Goal: Task Accomplishment & Management: Complete application form

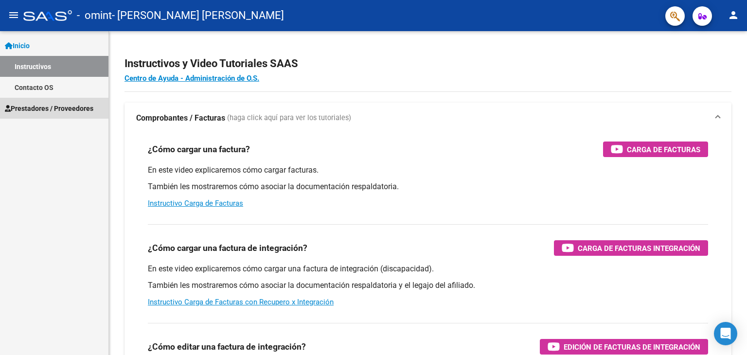
click at [48, 106] on span "Prestadores / Proveedores" at bounding box center [49, 108] width 88 height 11
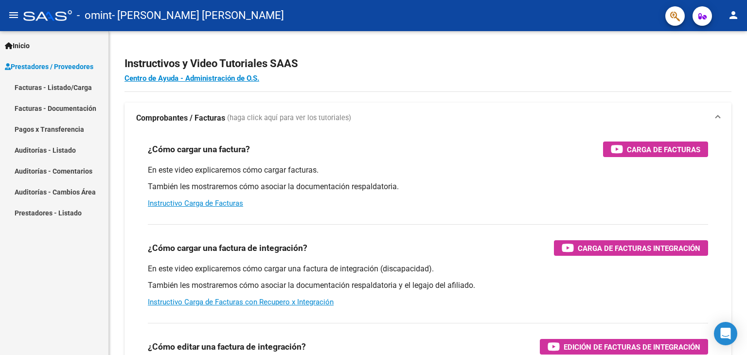
click at [48, 86] on link "Facturas - Listado/Carga" at bounding box center [54, 87] width 108 height 21
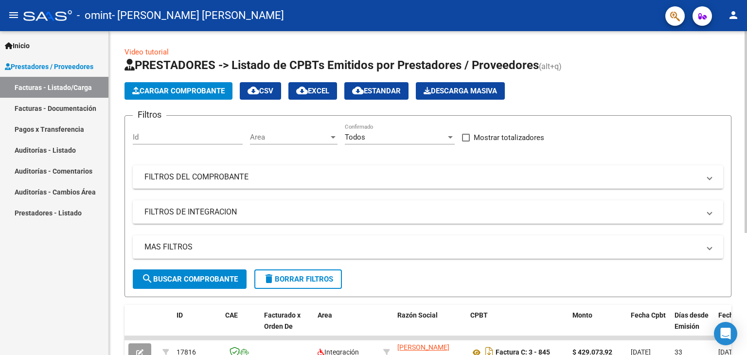
click at [743, 351] on div "Video tutorial PRESTADORES -> Listado de CPBTs Emitidos por Prestadores / Prove…" at bounding box center [428, 288] width 638 height 514
click at [117, 321] on div "Video tutorial PRESTADORES -> Listado de CPBTs Emitidos por Prestadores / Prove…" at bounding box center [428, 288] width 638 height 514
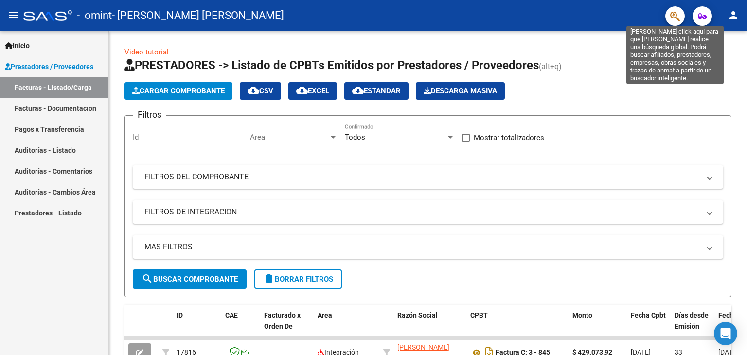
click at [676, 16] on icon "button" at bounding box center [675, 16] width 10 height 11
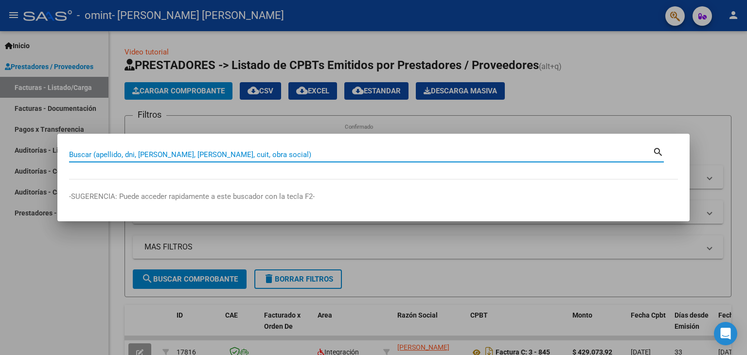
click at [685, 91] on div at bounding box center [373, 177] width 747 height 355
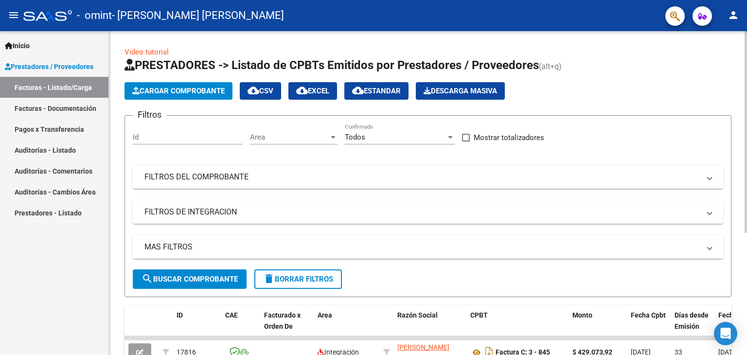
scroll to position [196, 0]
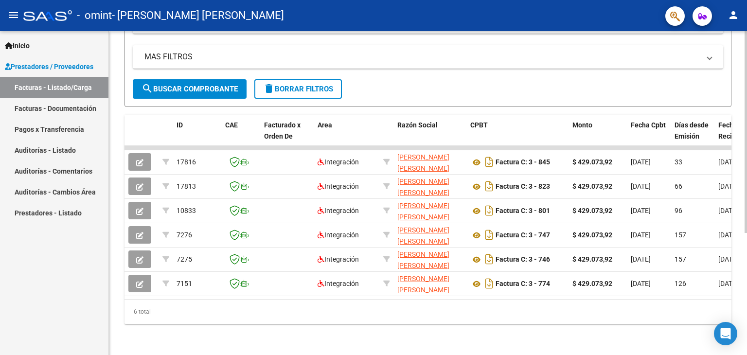
click at [746, 337] on div at bounding box center [745, 193] width 2 height 324
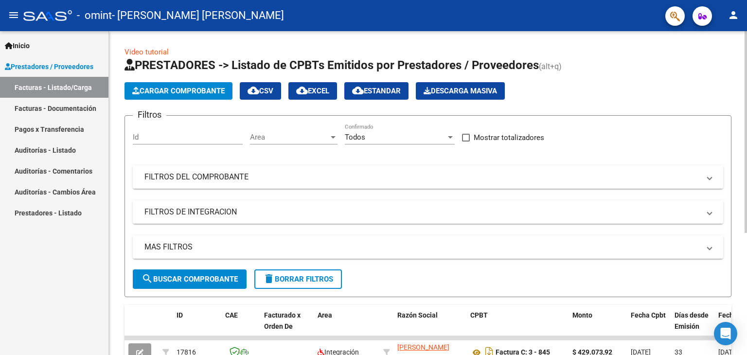
click at [746, 76] on div at bounding box center [745, 193] width 2 height 324
click at [191, 87] on span "Cargar Comprobante" at bounding box center [178, 91] width 92 height 9
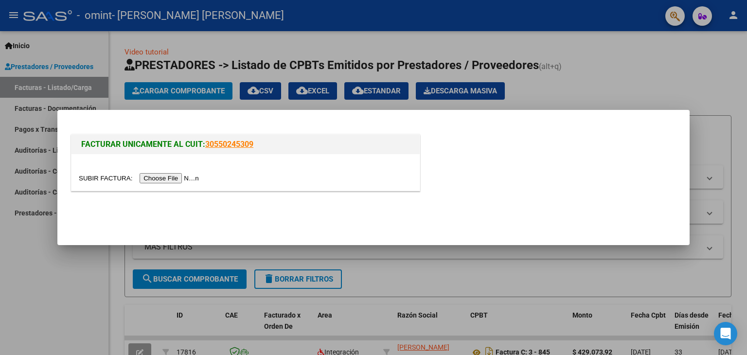
click at [172, 176] on input "file" at bounding box center [140, 178] width 123 height 10
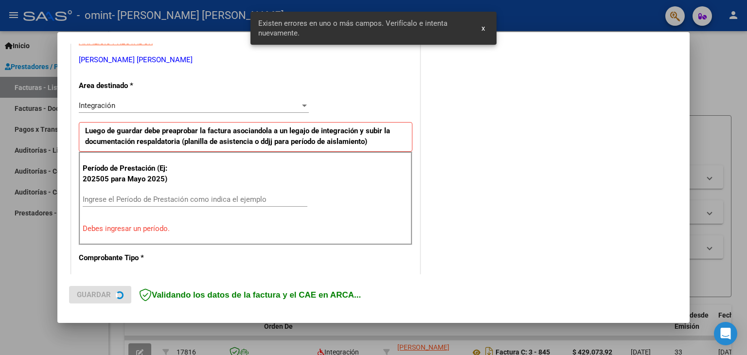
scroll to position [204, 0]
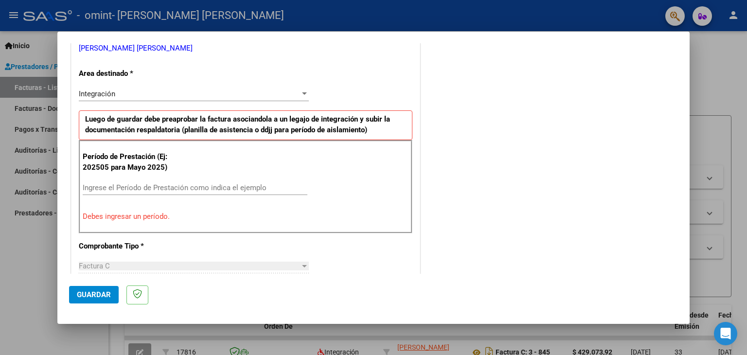
click at [302, 266] on div at bounding box center [304, 266] width 5 height 2
click at [109, 189] on input "Ingrese el Período de Prestación como indica el ejemplo" at bounding box center [195, 187] width 225 height 9
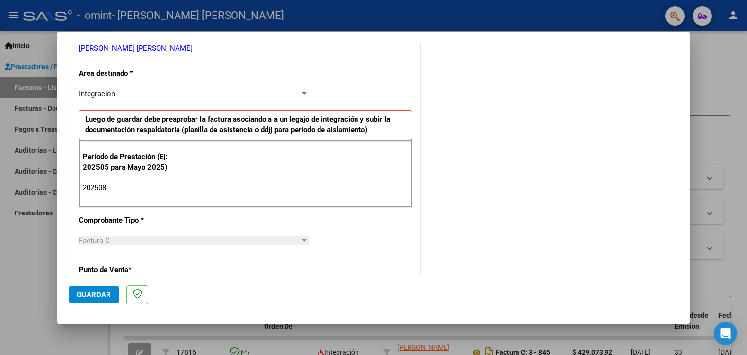
type input "202508"
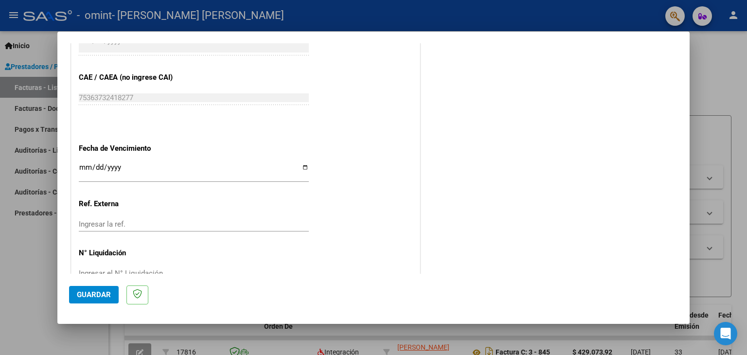
scroll to position [624, 0]
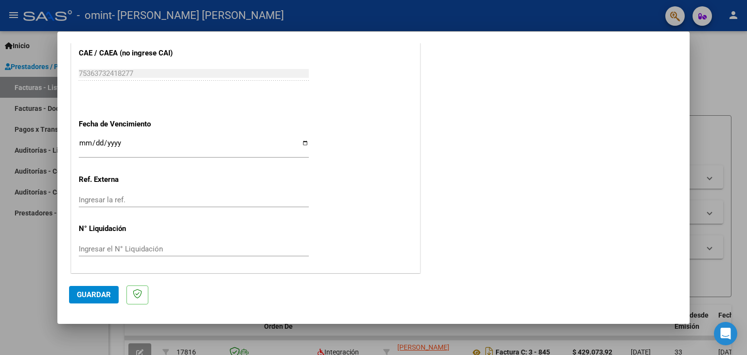
click at [89, 294] on span "Guardar" at bounding box center [94, 294] width 34 height 9
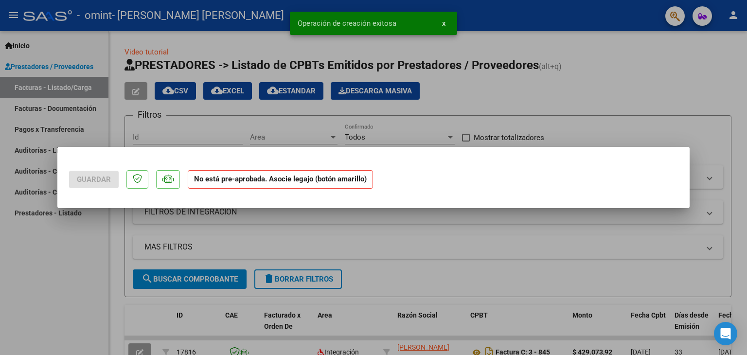
scroll to position [0, 0]
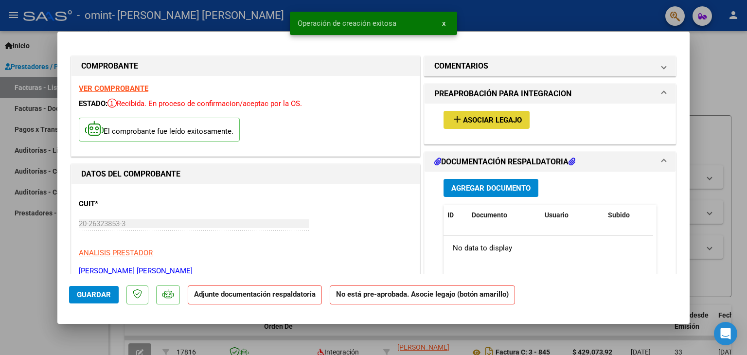
click at [473, 119] on span "Asociar Legajo" at bounding box center [492, 120] width 59 height 9
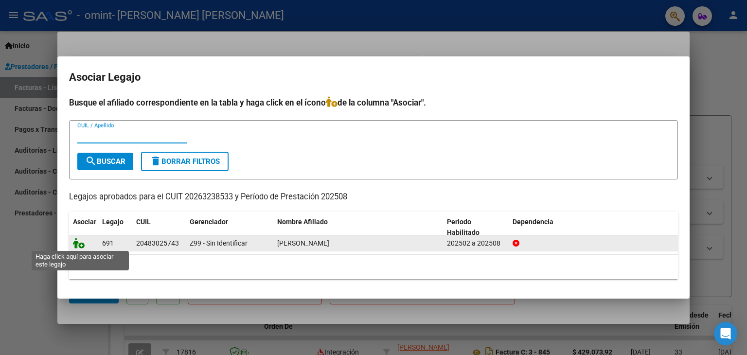
click at [82, 240] on icon at bounding box center [79, 243] width 12 height 11
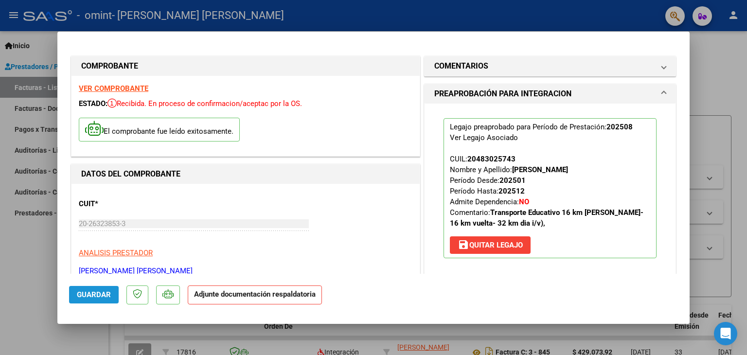
click at [93, 297] on span "Guardar" at bounding box center [94, 294] width 34 height 9
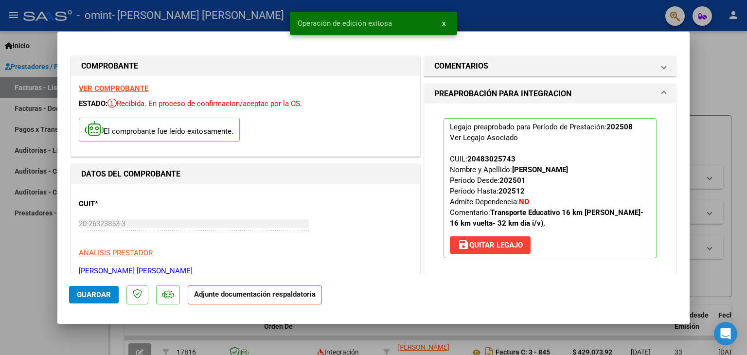
click at [662, 90] on span at bounding box center [664, 94] width 4 height 12
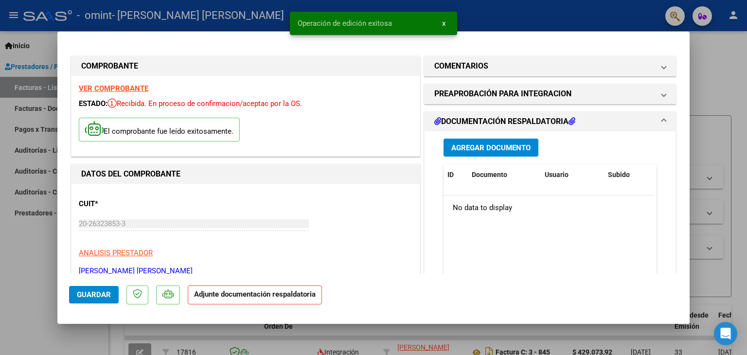
click at [486, 149] on span "Agregar Documento" at bounding box center [490, 147] width 79 height 9
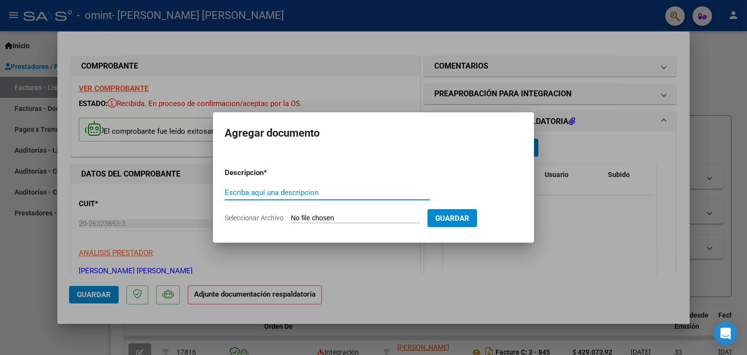
click at [307, 192] on input "Escriba aquí una descripcion" at bounding box center [327, 192] width 205 height 9
click at [268, 194] on input "planilla de assitencia" at bounding box center [327, 192] width 205 height 9
click at [269, 192] on input "planilla de asitencia" at bounding box center [327, 192] width 205 height 9
type input "planilla de asistencia"
click at [469, 215] on span "Guardar" at bounding box center [452, 218] width 34 height 9
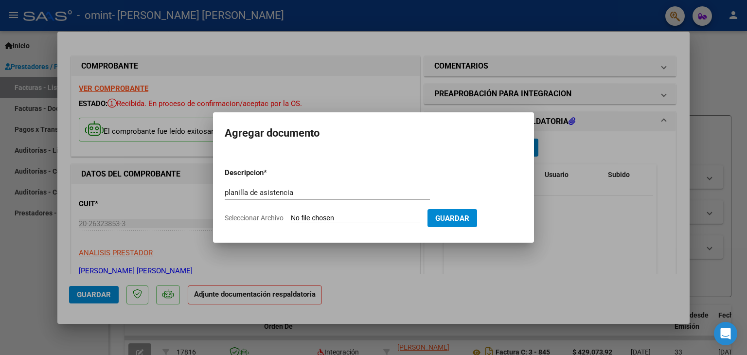
click at [245, 215] on span "Seleccionar Archivo" at bounding box center [254, 218] width 59 height 8
click at [291, 215] on input "Seleccionar Archivo" at bounding box center [355, 218] width 129 height 9
type input "C:\fakepath\planilla [PERSON_NAME] 08.pdf"
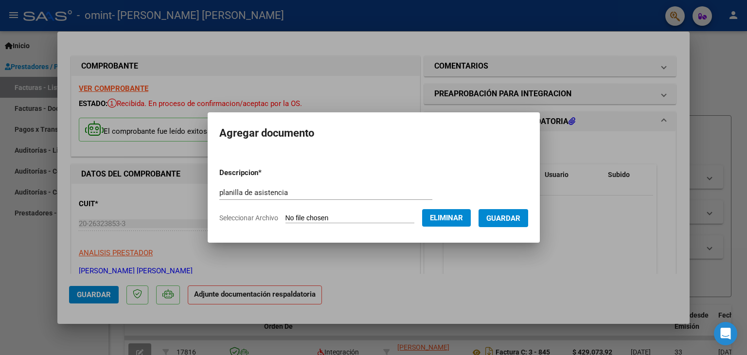
click at [89, 297] on div at bounding box center [373, 177] width 747 height 355
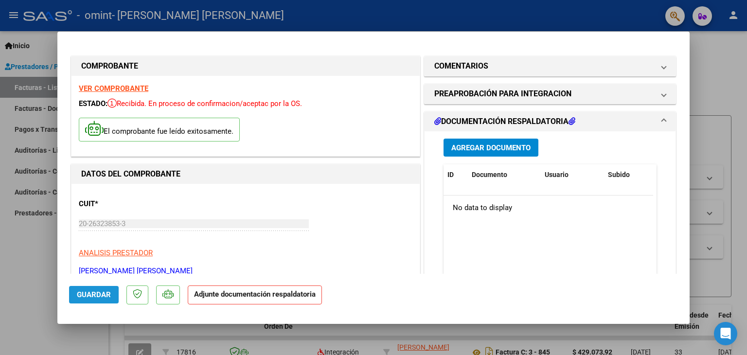
click at [89, 297] on span "Guardar" at bounding box center [94, 294] width 34 height 9
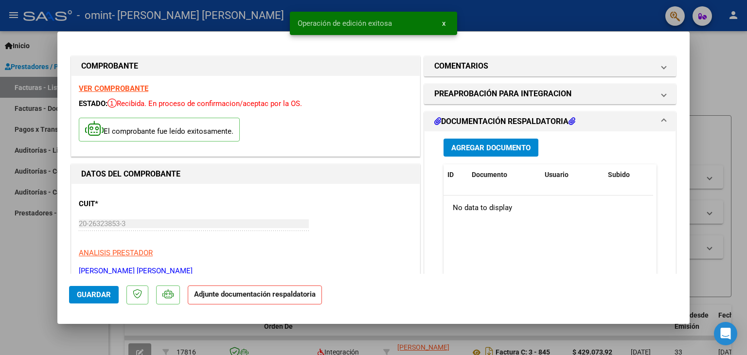
click at [442, 22] on span "x" at bounding box center [443, 23] width 3 height 9
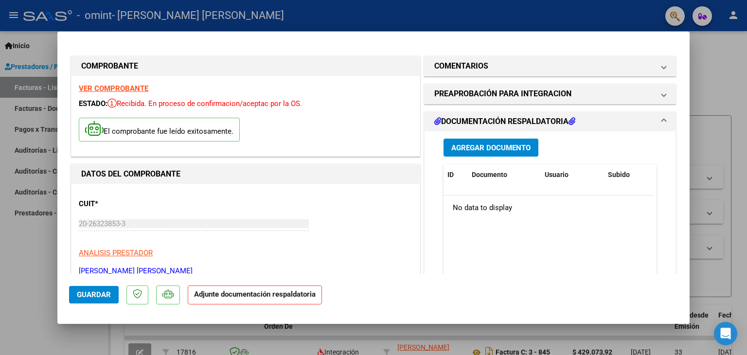
click at [730, 17] on div at bounding box center [373, 177] width 747 height 355
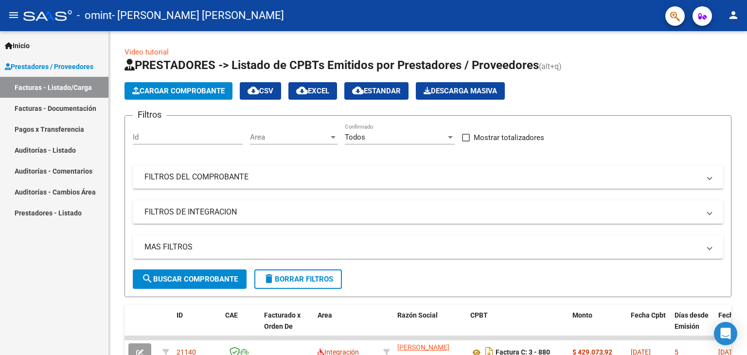
click at [735, 17] on mat-icon "person" at bounding box center [733, 15] width 12 height 12
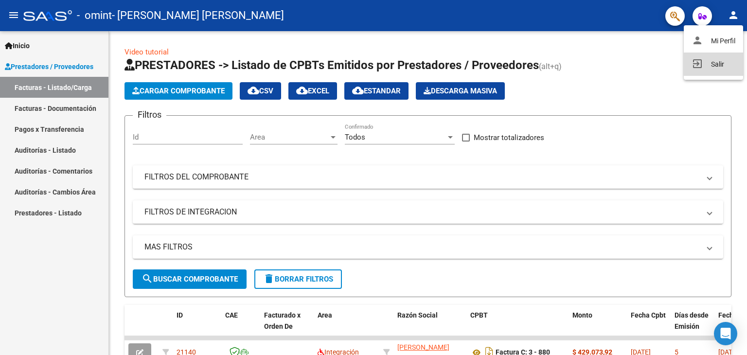
click at [714, 67] on button "exit_to_app Salir" at bounding box center [712, 63] width 59 height 23
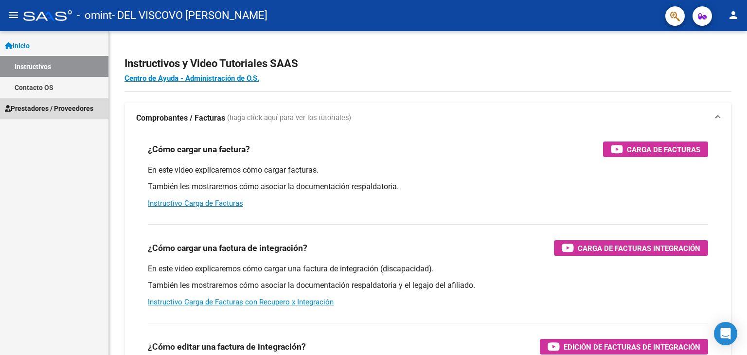
click at [48, 109] on span "Prestadores / Proveedores" at bounding box center [49, 108] width 88 height 11
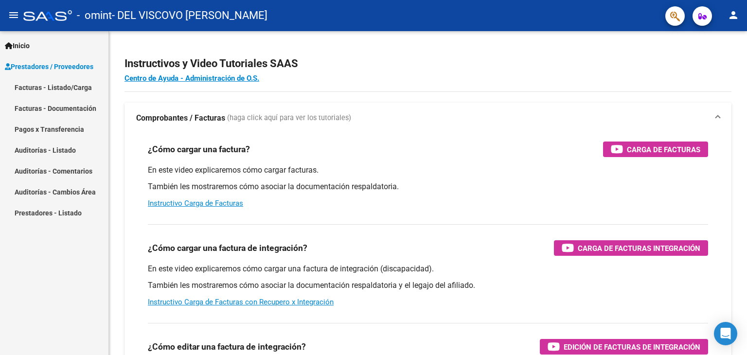
click at [54, 87] on link "Facturas - Listado/Carga" at bounding box center [54, 87] width 108 height 21
